Goal: Information Seeking & Learning: Find specific fact

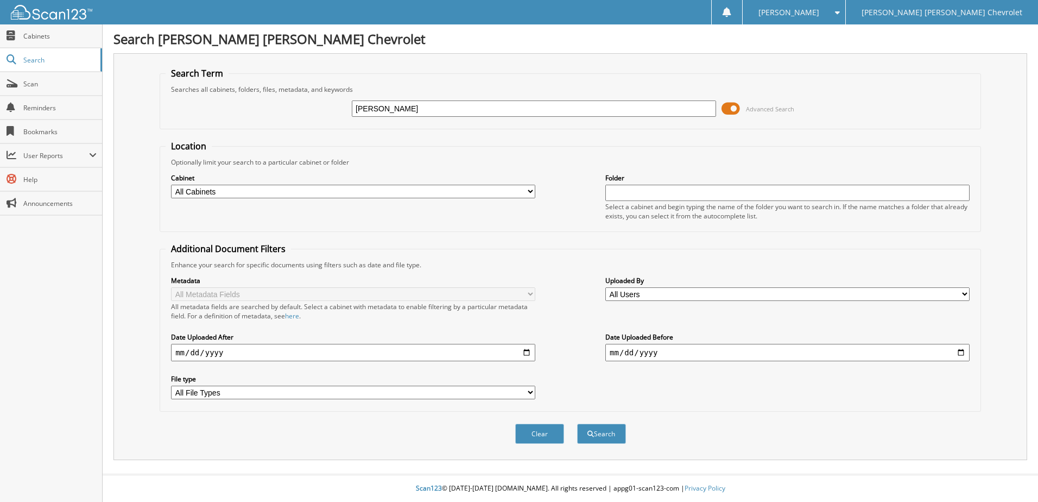
type input "[PERSON_NAME]"
click at [577, 423] on button "Search" at bounding box center [601, 433] width 49 height 20
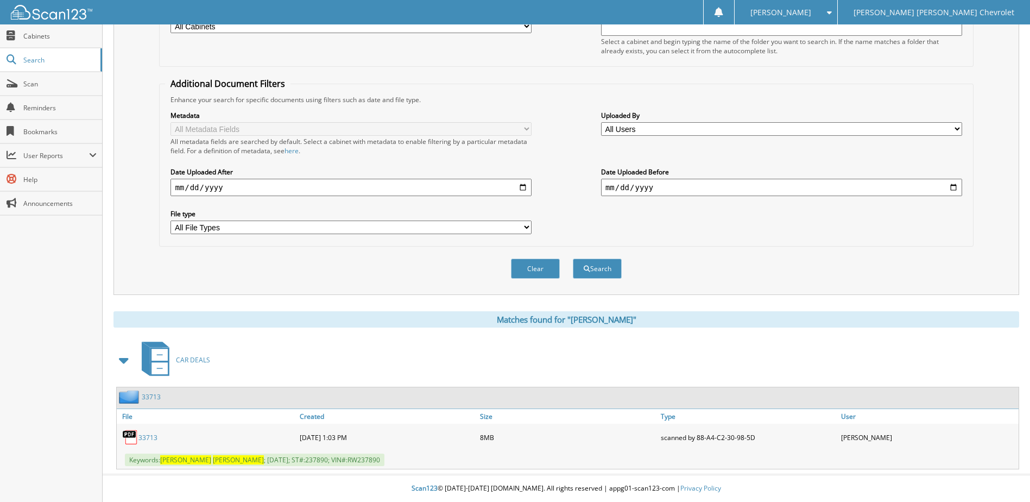
scroll to position [166, 0]
click at [151, 437] on link "33713" at bounding box center [147, 437] width 19 height 9
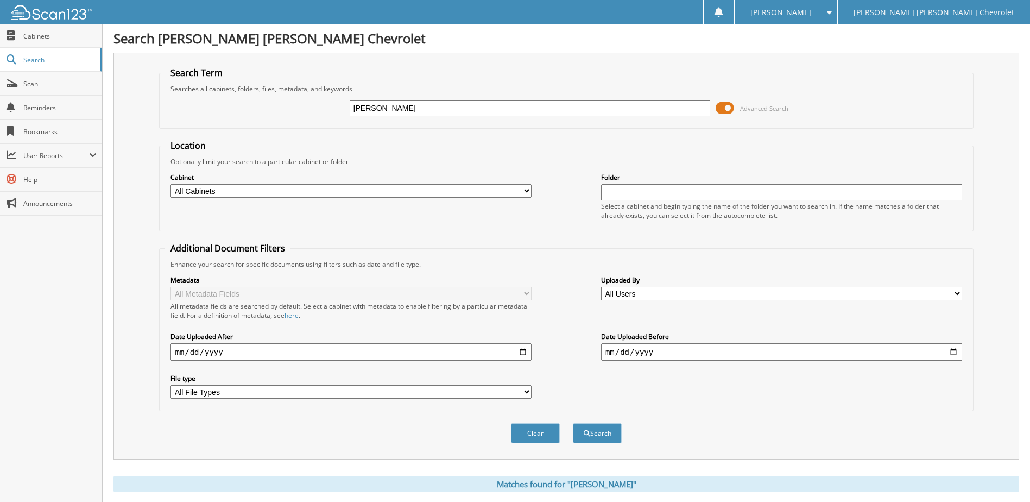
scroll to position [0, 0]
click at [435, 106] on input "CHERYL LAUGHLIN" at bounding box center [530, 108] width 361 height 16
type input "C"
type input "[PERSON_NAME]"
click at [573, 423] on button "Search" at bounding box center [597, 433] width 49 height 20
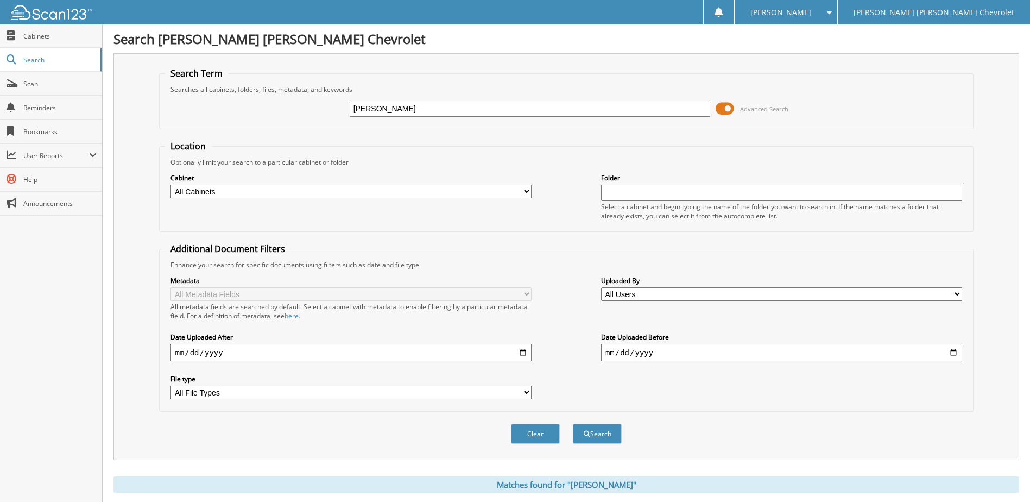
scroll to position [166, 0]
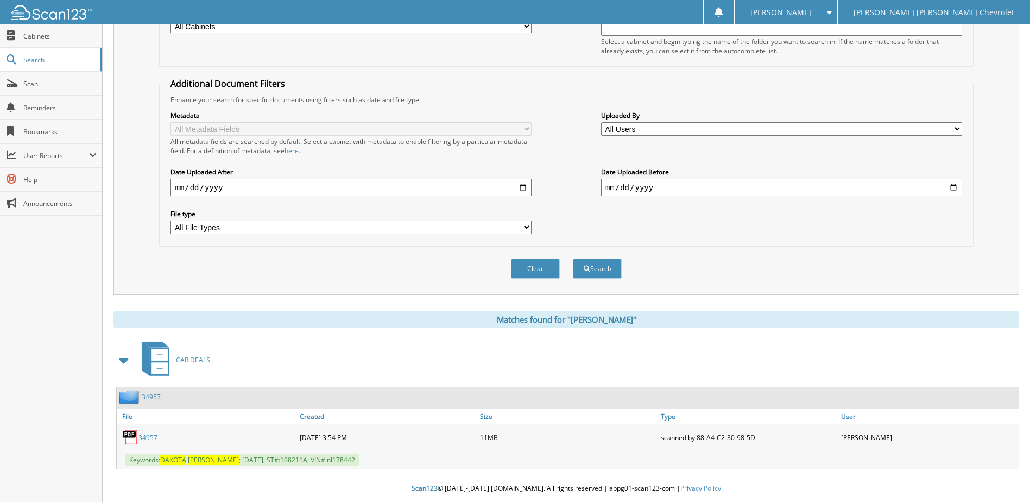
click at [151, 437] on link "34957" at bounding box center [147, 437] width 19 height 9
